Goal: Task Accomplishment & Management: Manage account settings

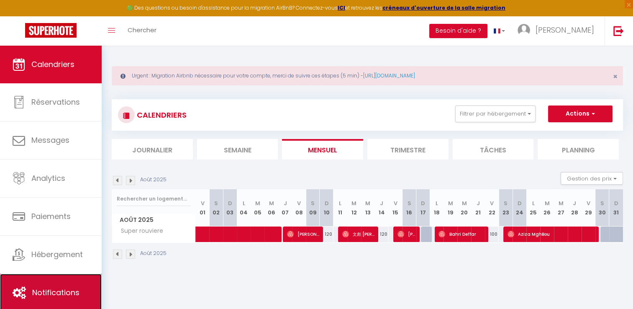
click at [70, 287] on span "Notifications" at bounding box center [55, 292] width 47 height 10
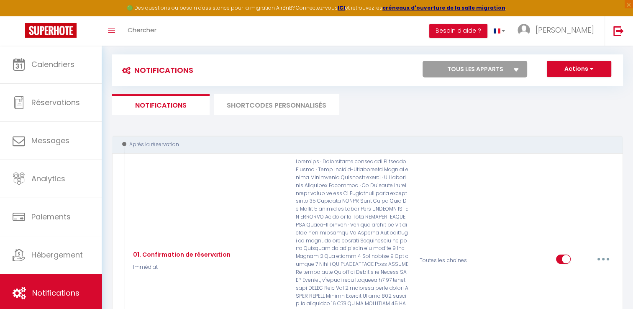
scroll to position [42, 0]
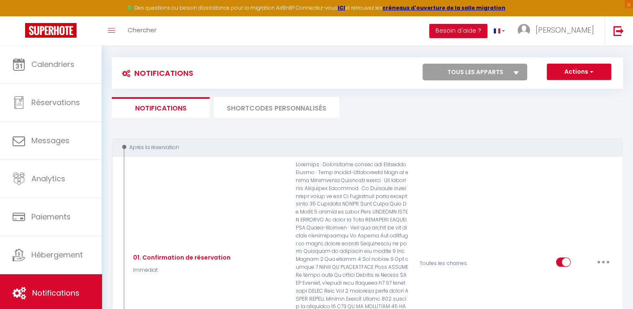
click at [499, 76] on select "Tous les apparts 95 Corniche Le Lacydon ROOFTOP [GEOGRAPHIC_DATA][PERSON_NAME] …" at bounding box center [474, 72] width 105 height 17
select select "48000"
click at [422, 64] on select "Tous les apparts 95 Corniche Le Lacydon ROOFTOP [GEOGRAPHIC_DATA][PERSON_NAME] …" at bounding box center [474, 72] width 105 height 17
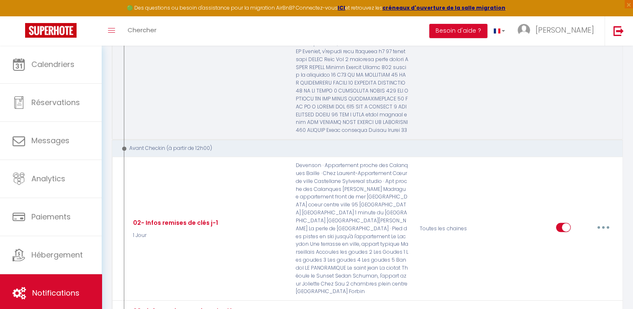
scroll to position [335, 0]
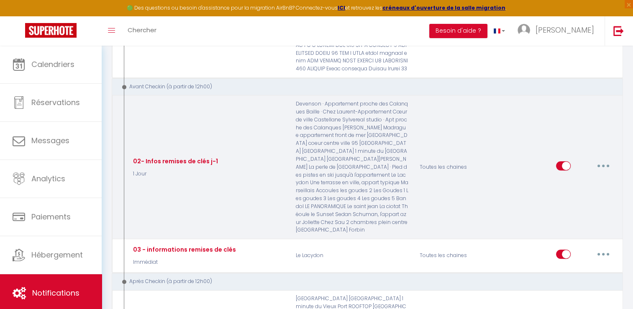
click at [598, 168] on button "button" at bounding box center [602, 165] width 23 height 13
click at [562, 170] on input "checkbox" at bounding box center [563, 167] width 15 height 13
checkbox input "false"
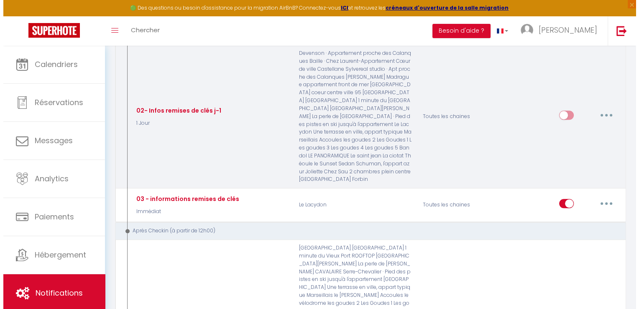
scroll to position [376, 0]
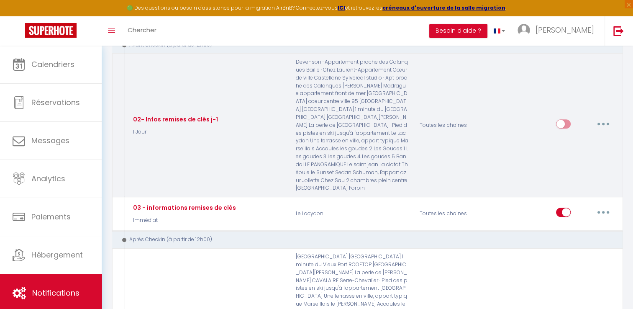
click at [600, 127] on button "button" at bounding box center [602, 123] width 23 height 13
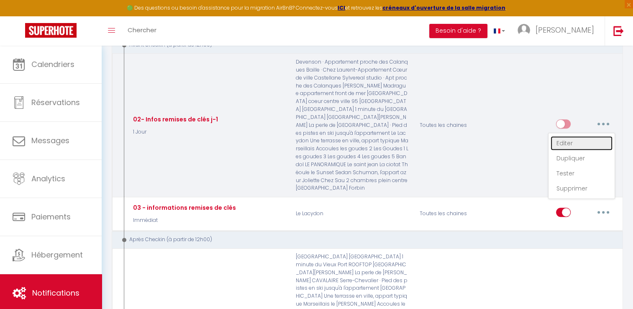
click at [578, 144] on link "Editer" at bounding box center [581, 143] width 62 height 14
type input "02- Infos remises de clés j-1"
select select "1 Jour"
select select "if_booking_is_paid"
checkbox input "true"
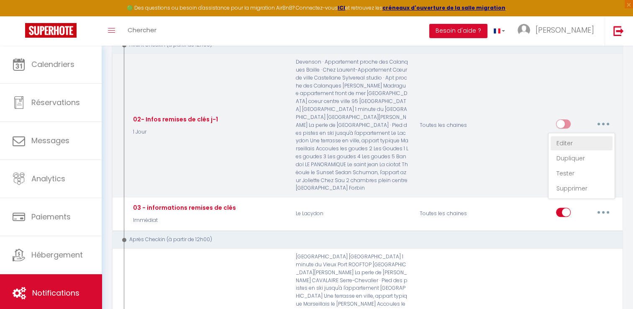
checkbox input "false"
radio input "true"
type input "Procédure pour le check-in"
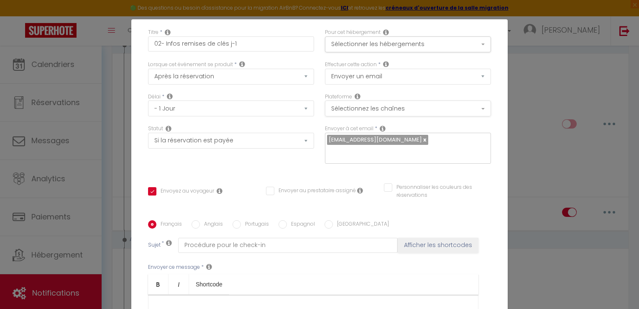
scroll to position [0, 0]
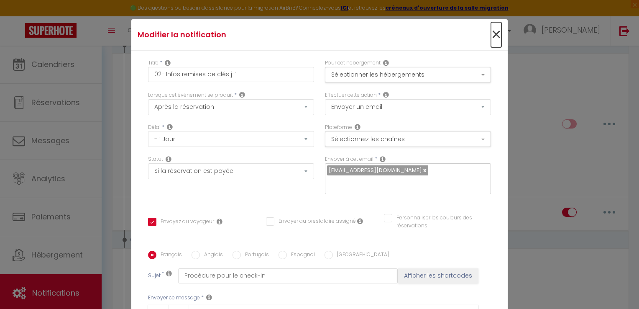
click at [491, 33] on span "×" at bounding box center [496, 34] width 10 height 25
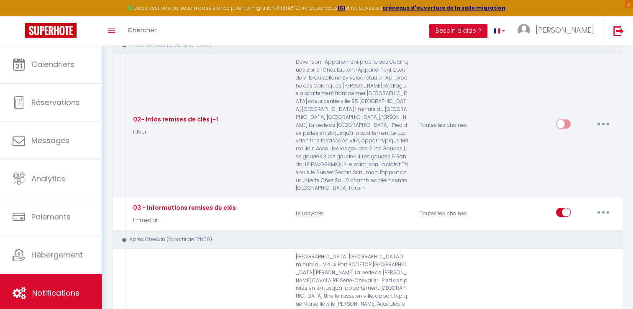
click at [564, 125] on input "checkbox" at bounding box center [563, 125] width 15 height 13
checkbox input "true"
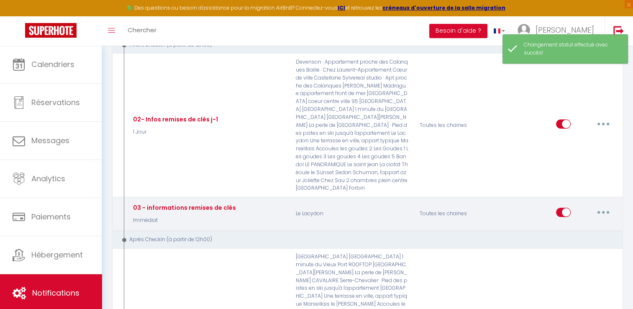
click at [596, 210] on button "button" at bounding box center [602, 211] width 23 height 13
click at [579, 229] on link "Editer" at bounding box center [581, 231] width 62 height 14
type input "03 - informations remises de clés"
select select "Immédiat"
checkbox input "true"
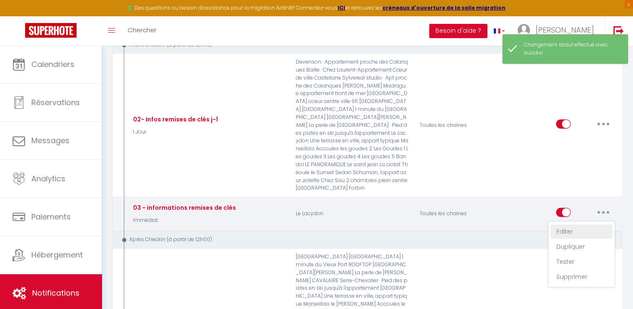
checkbox input "false"
checkbox input "true"
type input "Informations remises de clés"
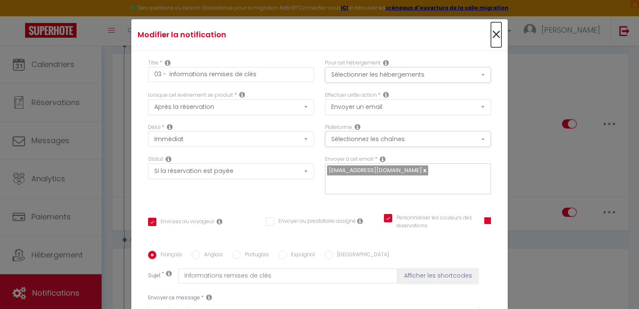
click at [491, 34] on span "×" at bounding box center [496, 34] width 10 height 25
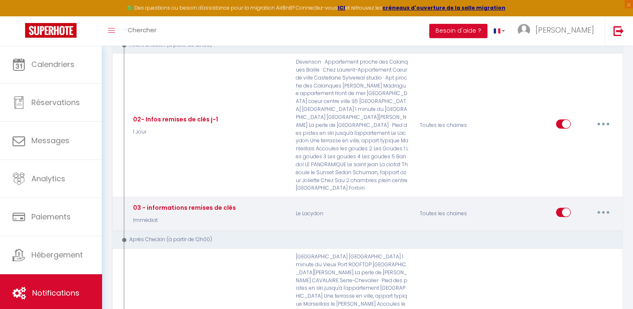
click at [606, 211] on button "button" at bounding box center [602, 211] width 23 height 13
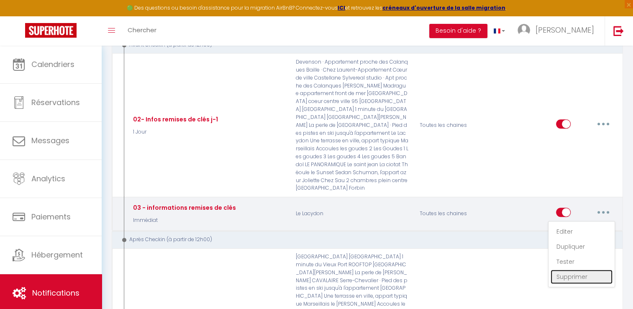
click at [580, 275] on link "Supprimer" at bounding box center [581, 276] width 62 height 14
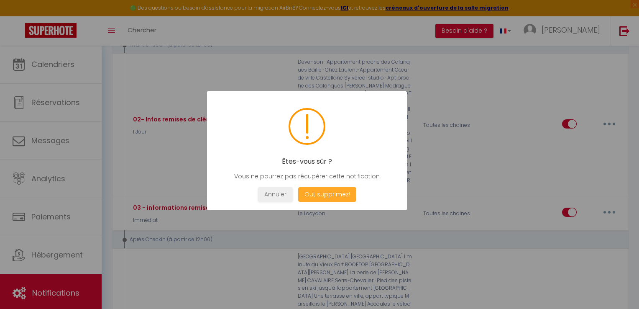
click at [346, 191] on button "Oui, supprimez!" at bounding box center [327, 194] width 58 height 15
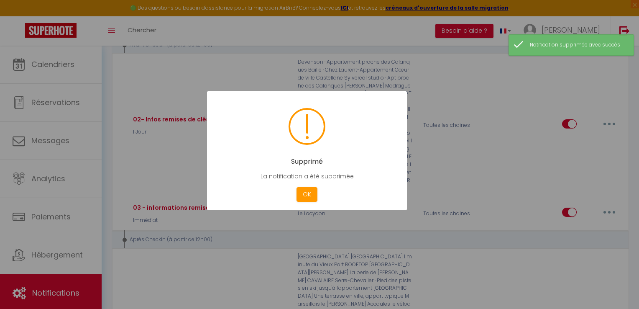
checkbox input "true"
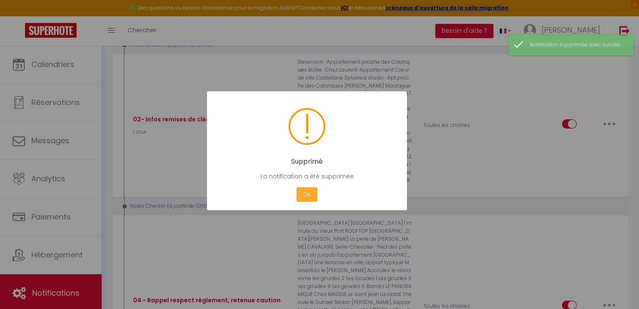
click at [313, 194] on button "OK" at bounding box center [307, 194] width 21 height 15
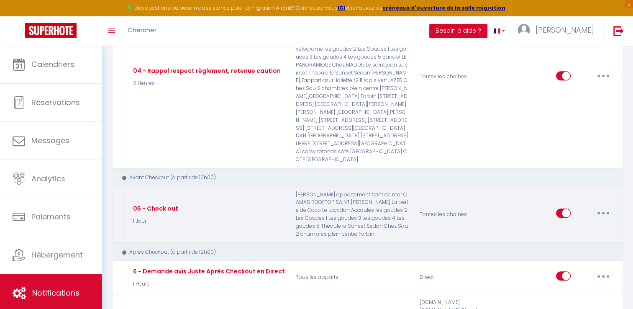
scroll to position [627, 0]
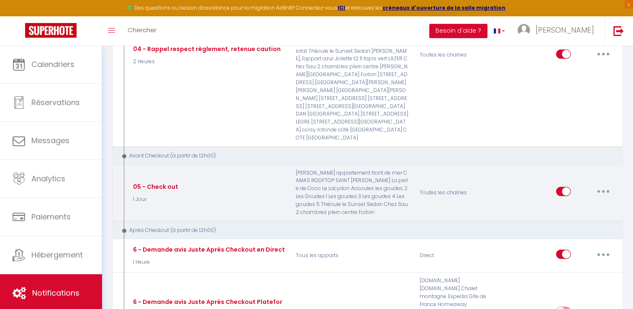
click at [603, 184] on button "button" at bounding box center [602, 190] width 23 height 13
click at [572, 203] on link "Editer" at bounding box center [581, 210] width 62 height 14
type input "05 - Check out"
select select "4"
select select "1 Jour"
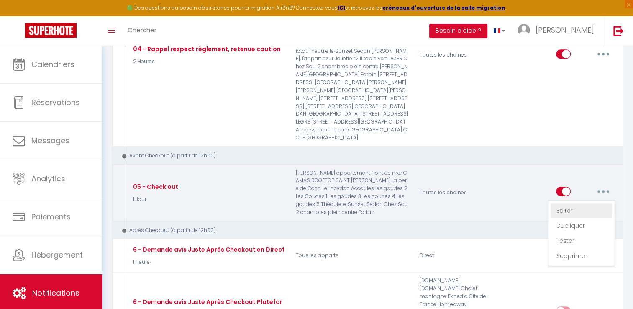
select select "if_booking_is_paid"
checkbox input "true"
checkbox input "false"
radio input "true"
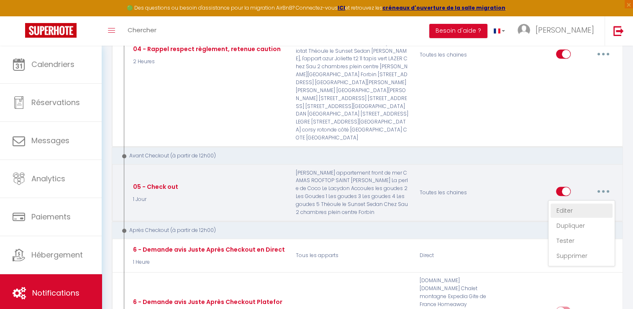
type input "Check out heure de départ procédure"
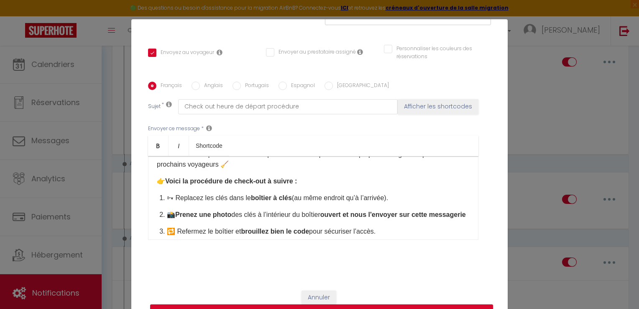
scroll to position [42, 0]
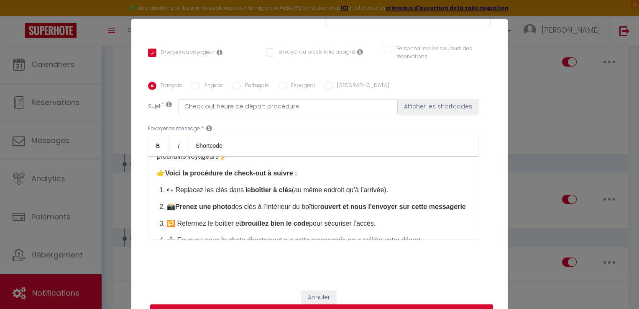
click at [154, 191] on div "⏰ Départ – Avant 10h30 au plus tard Merci de bien respecter l’heure de départ a…" at bounding box center [313, 198] width 330 height 84
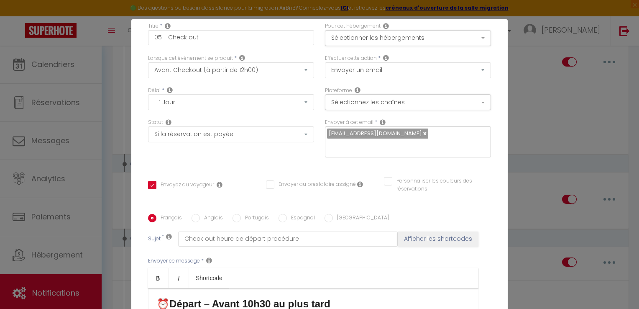
scroll to position [0, 0]
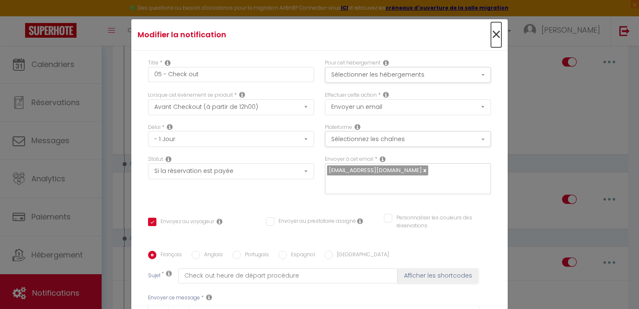
click at [491, 33] on span "×" at bounding box center [496, 34] width 10 height 25
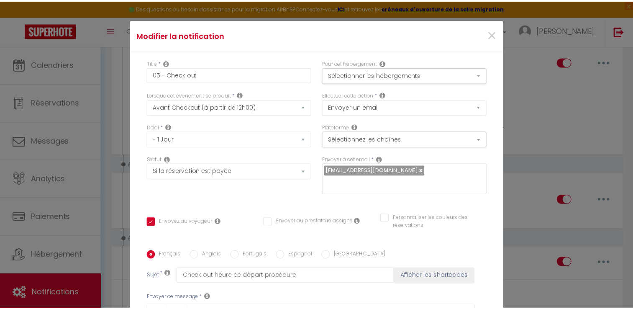
scroll to position [627, 0]
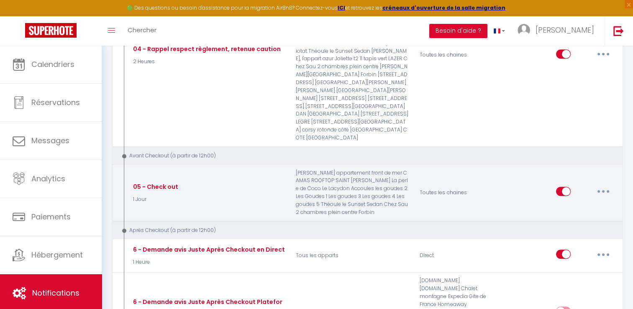
click at [610, 184] on button "button" at bounding box center [602, 190] width 23 height 13
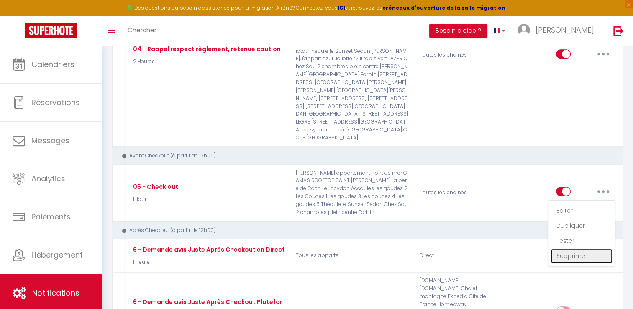
click at [578, 248] on link "Supprimer" at bounding box center [581, 255] width 62 height 14
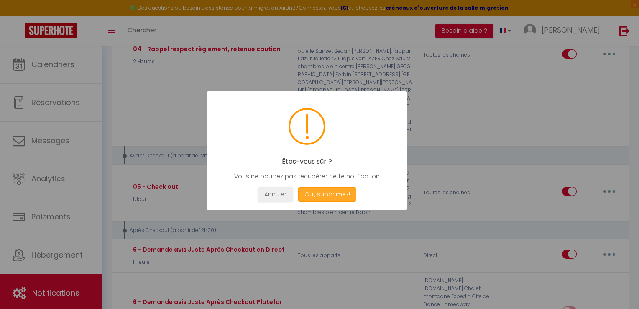
click at [348, 192] on button "Oui, supprimez!" at bounding box center [327, 194] width 58 height 15
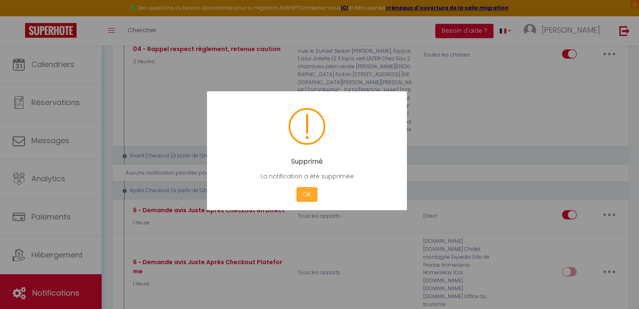
click at [307, 193] on button "OK" at bounding box center [307, 194] width 21 height 15
